Goal: Transaction & Acquisition: Purchase product/service

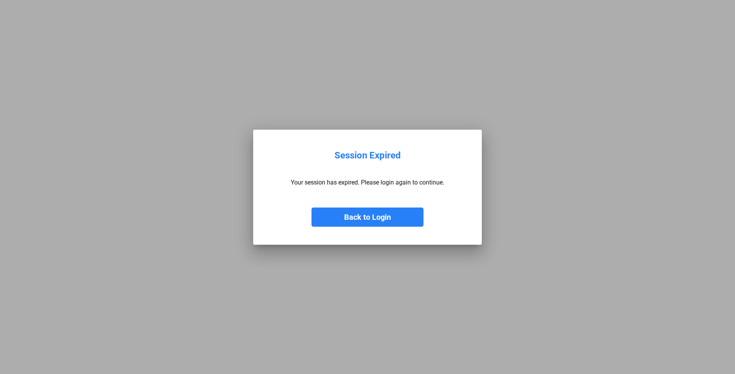
click at [360, 221] on button "Back to Login" at bounding box center [367, 216] width 112 height 19
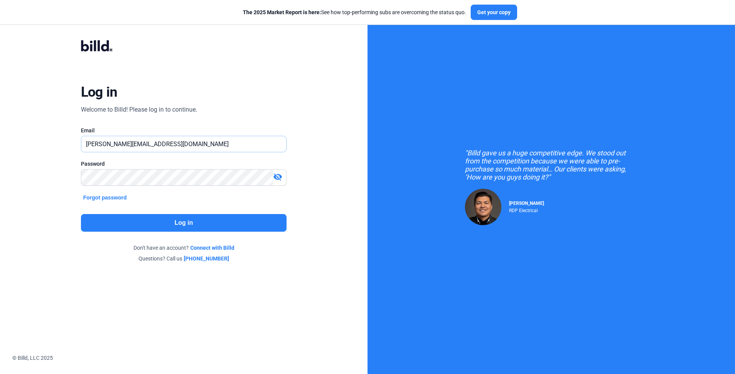
type input "[PERSON_NAME][EMAIL_ADDRESS][DOMAIN_NAME]"
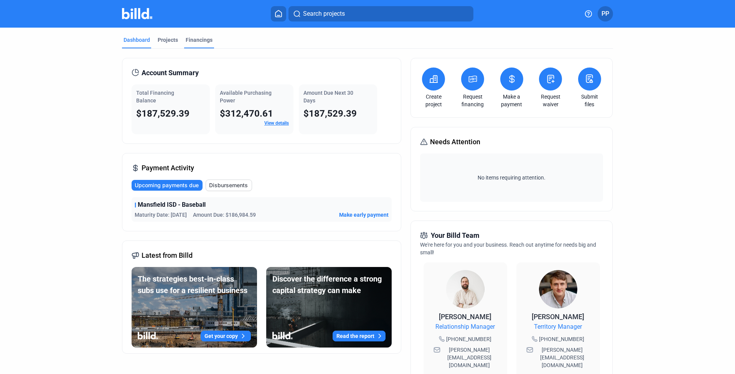
click at [194, 39] on div "Financings" at bounding box center [199, 40] width 27 height 8
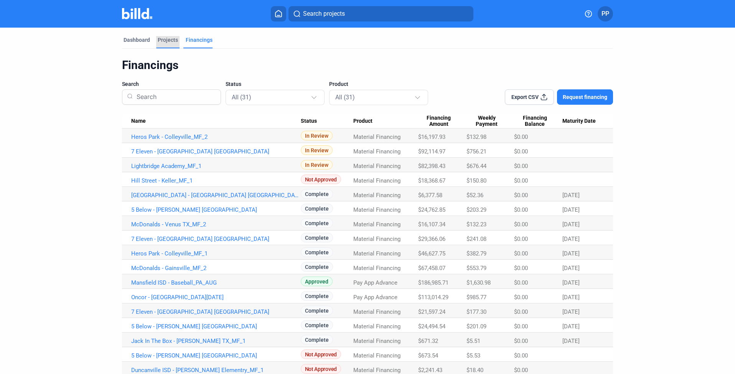
click at [164, 44] on div "Projects" at bounding box center [167, 42] width 23 height 12
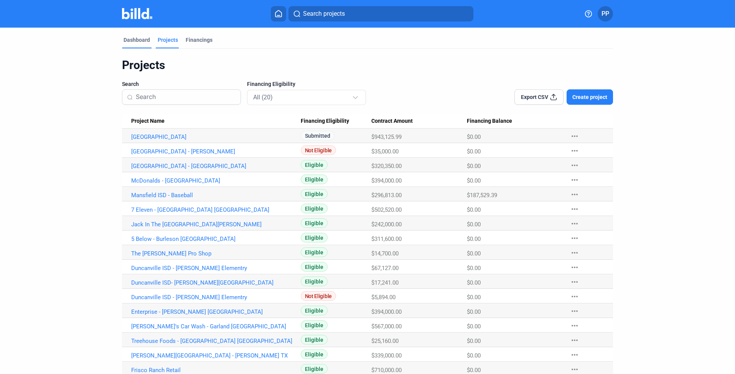
click at [127, 43] on div "Dashboard" at bounding box center [136, 40] width 26 height 8
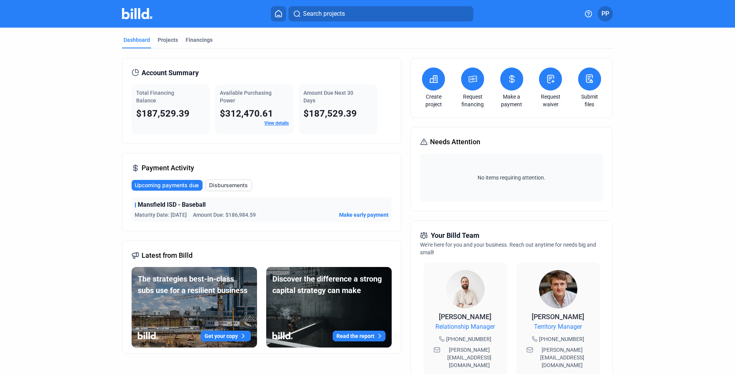
click at [336, 117] on span "$187,529.39" at bounding box center [329, 113] width 53 height 11
click at [172, 111] on span "$187,529.39" at bounding box center [162, 113] width 53 height 11
click at [516, 83] on button at bounding box center [511, 78] width 23 height 23
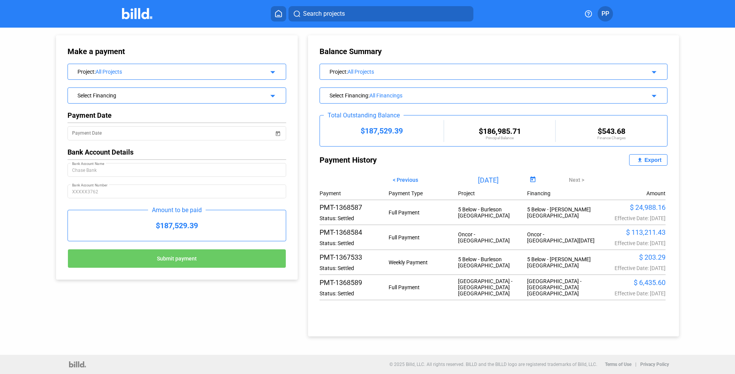
click at [544, 71] on div "All Projects" at bounding box center [485, 72] width 277 height 6
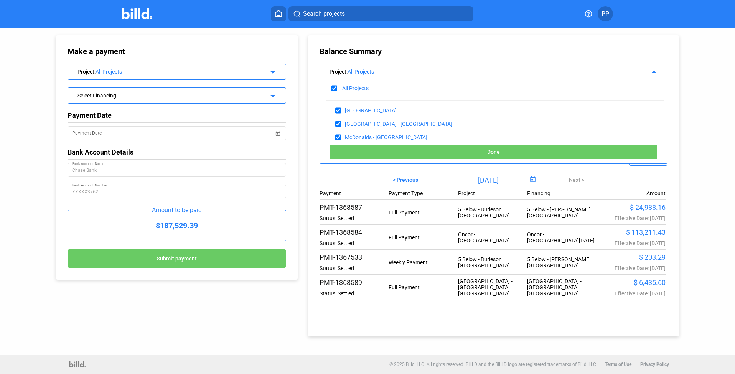
click at [578, 329] on div "Balance Summary Project : All Projects arrow_drop_up All Projects [GEOGRAPHIC_D…" at bounding box center [493, 185] width 371 height 301
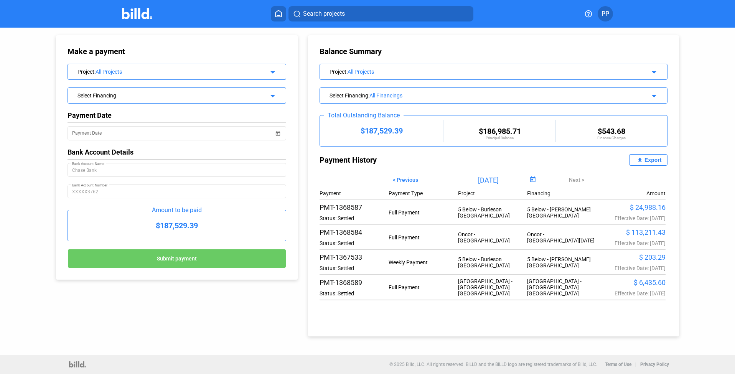
click at [413, 97] on div "All Financings" at bounding box center [496, 95] width 255 height 6
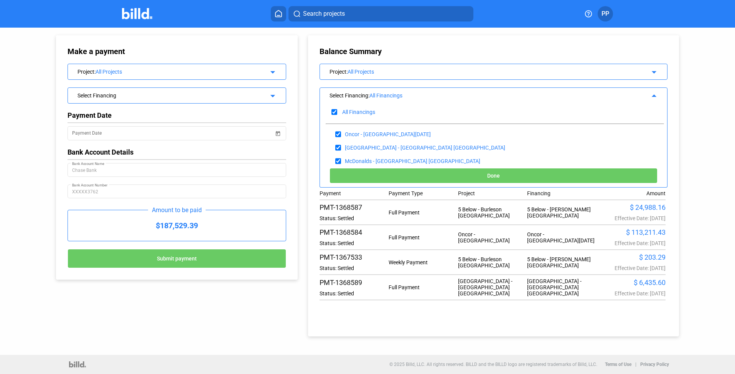
click at [439, 57] on div "Balance Summary Project : All Projects arrow_drop_down Select Financing : All F…" at bounding box center [493, 185] width 371 height 301
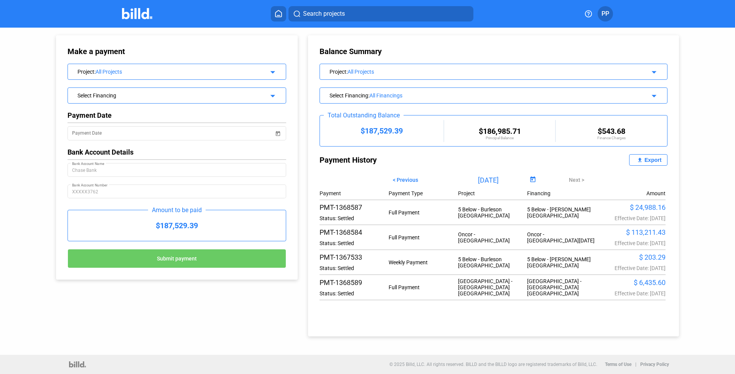
click at [196, 224] on div "$187,529.39" at bounding box center [177, 225] width 218 height 31
click at [178, 230] on div "$187,529.39" at bounding box center [177, 225] width 218 height 31
click at [172, 98] on div "Select Financing" at bounding box center [166, 95] width 179 height 8
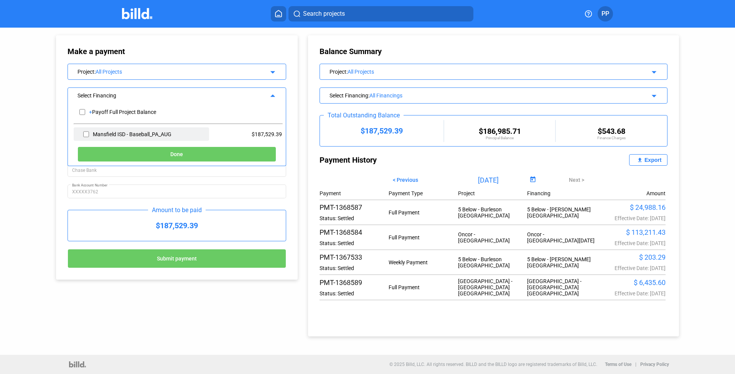
click at [84, 133] on input "checkbox" at bounding box center [86, 134] width 6 height 12
checkbox input "true"
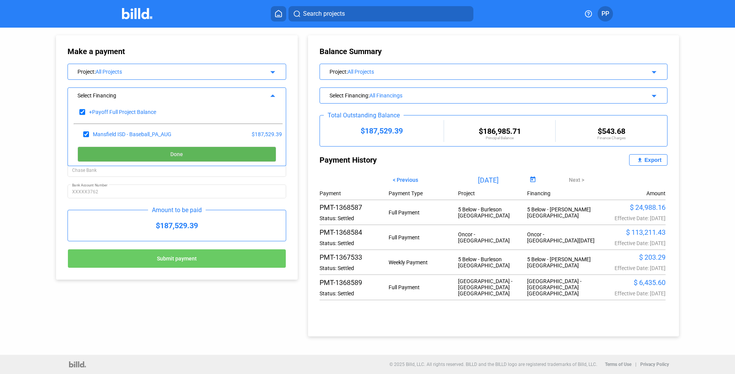
click at [184, 151] on button "Done" at bounding box center [176, 153] width 199 height 15
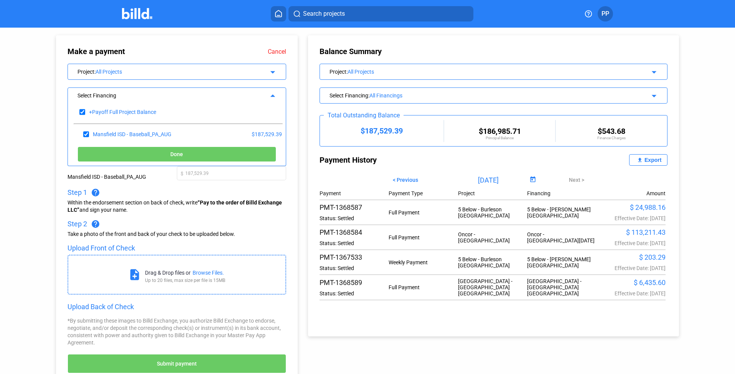
click at [234, 93] on div "Select Financing" at bounding box center [166, 95] width 179 height 8
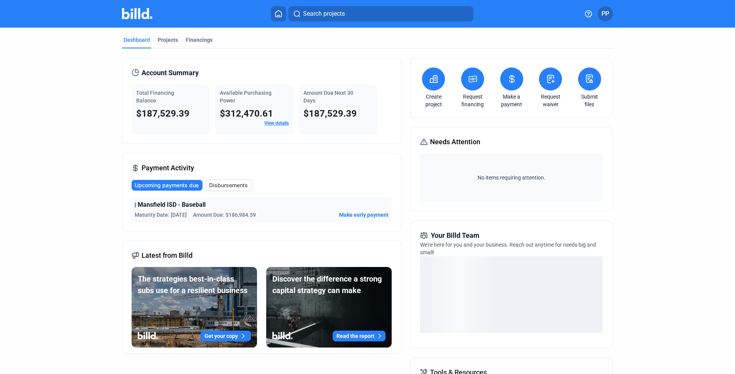
scroll to position [10, 0]
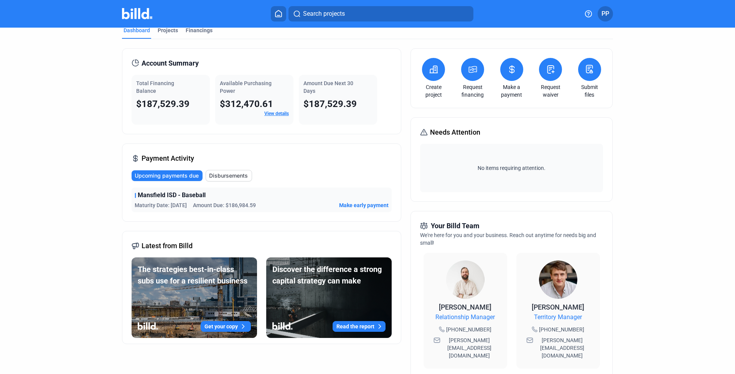
click at [362, 205] on span "Make early payment" at bounding box center [363, 205] width 49 height 8
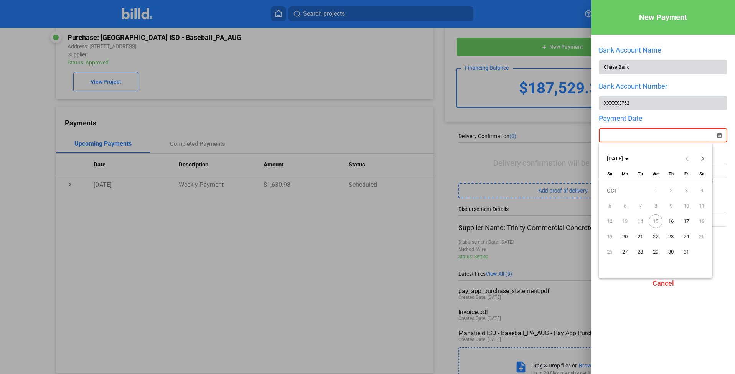
click at [707, 135] on div "New Payment Bank Account Name Chase Bank Bank Account Number XXXXX3762 Payment …" at bounding box center [367, 187] width 735 height 374
click at [656, 220] on span "15" at bounding box center [655, 221] width 14 height 14
click at [668, 220] on span "16" at bounding box center [671, 221] width 14 height 14
click at [657, 258] on div "[DATE] Su [DATE] Mo [DATE] Tu [DATE] We [DATE] Th [DATE] Fr [DATE] [DATE] 2 3 4…" at bounding box center [654, 216] width 113 height 91
click at [705, 289] on div at bounding box center [367, 187] width 735 height 374
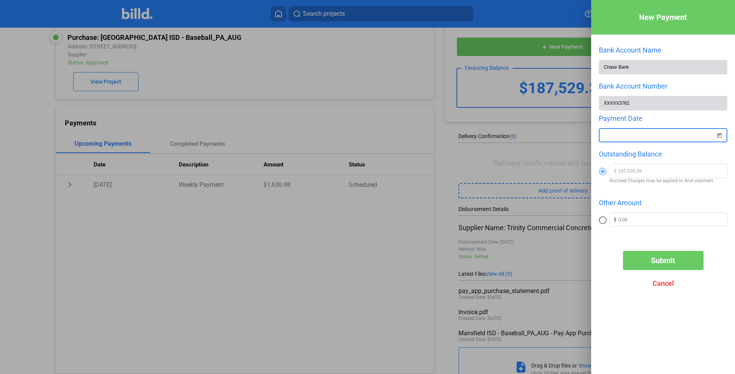
click at [681, 257] on button "Submit" at bounding box center [663, 260] width 81 height 19
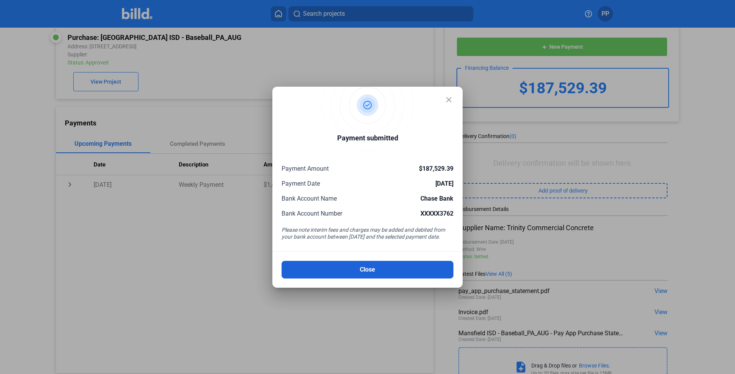
click at [386, 268] on button "Close" at bounding box center [367, 270] width 172 height 18
